Goal: Information Seeking & Learning: Find specific page/section

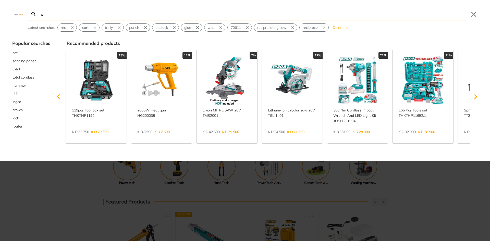
type input "x"
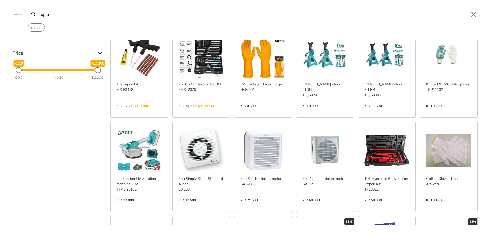
scroll to position [51, 0]
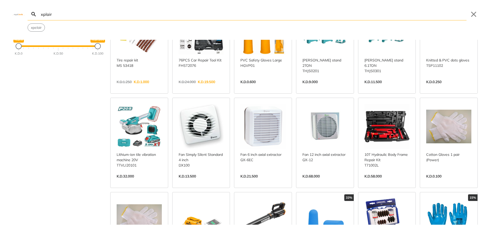
type input "xplair"
click at [193, 182] on link "View more →" at bounding box center [201, 182] width 45 height 0
